Goal: Transaction & Acquisition: Purchase product/service

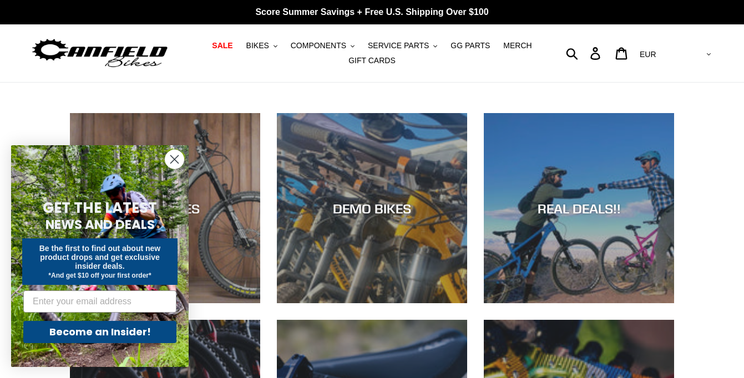
click at [173, 159] on circle "Close dialog" at bounding box center [174, 159] width 18 height 18
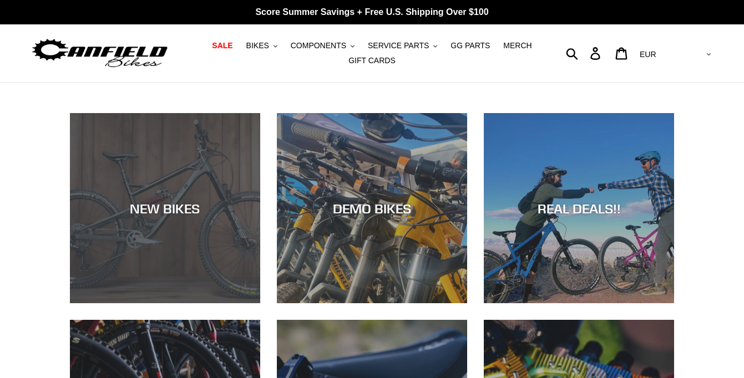
click at [188, 303] on div "NEW BIKES" at bounding box center [165, 303] width 190 height 0
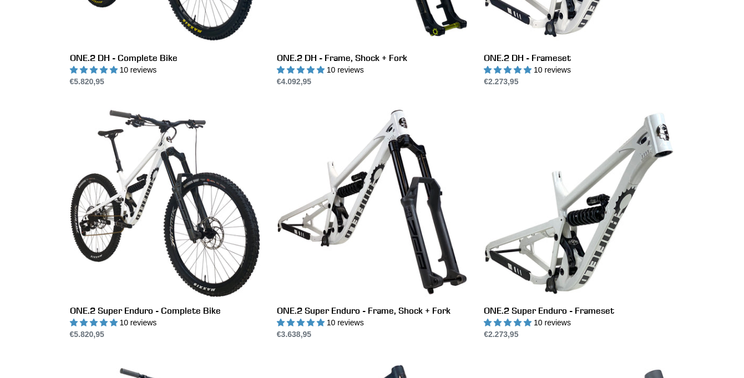
scroll to position [730, 0]
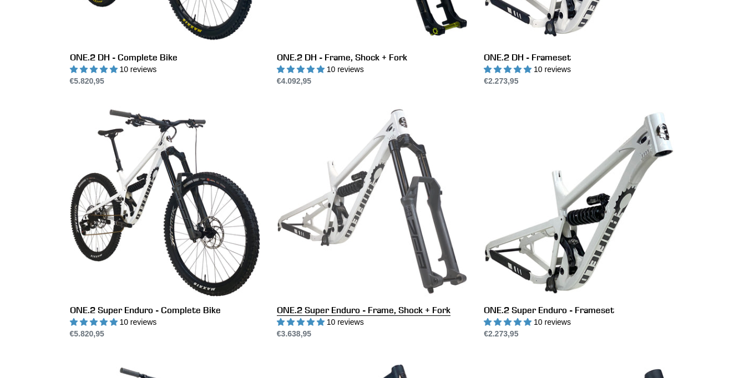
click at [386, 216] on link "ONE.2 Super Enduro - Frame, Shock + Fork" at bounding box center [372, 224] width 190 height 234
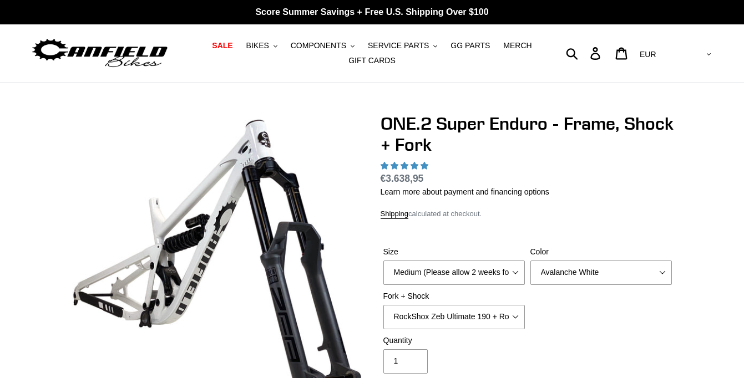
select select "highest-rating"
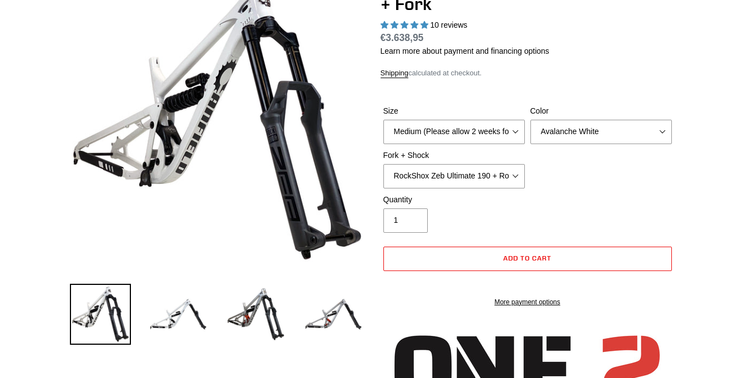
scroll to position [143, 0]
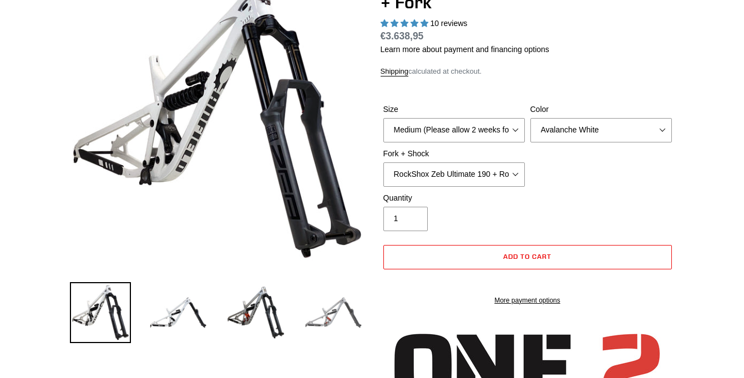
click at [315, 317] on img at bounding box center [333, 312] width 61 height 61
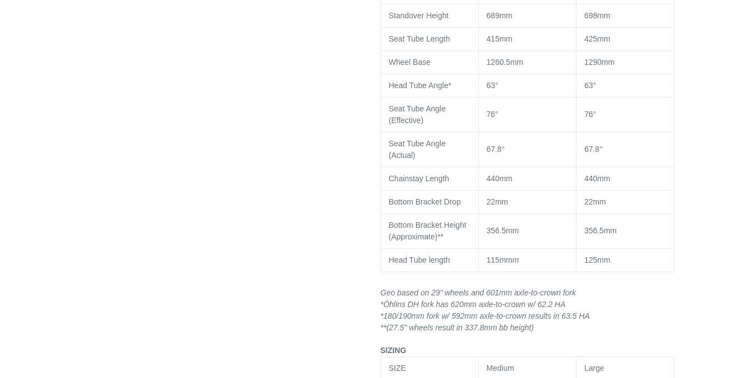
scroll to position [1258, 0]
